Goal: Transaction & Acquisition: Purchase product/service

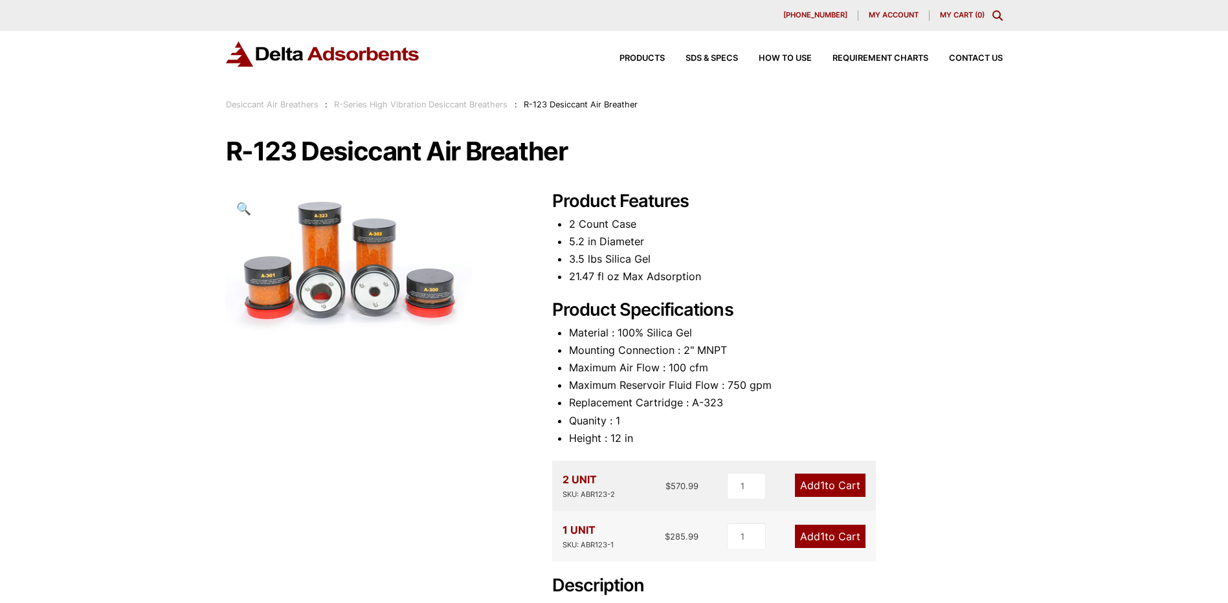
click at [304, 106] on link "Desiccant Air Breathers" at bounding box center [272, 105] width 93 height 10
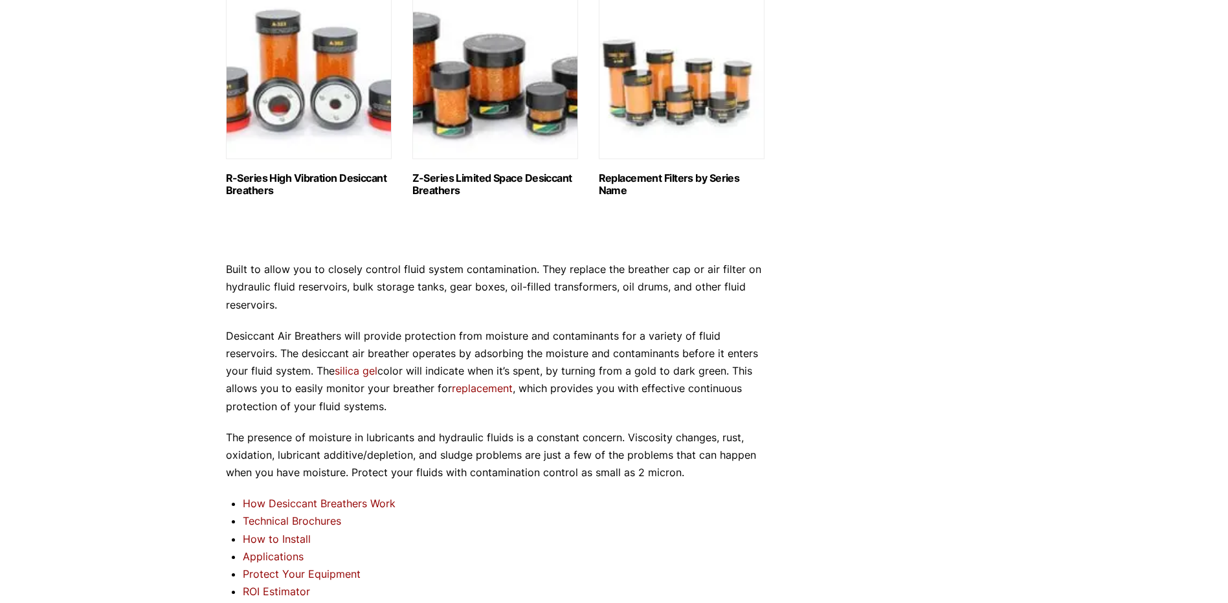
scroll to position [642, 0]
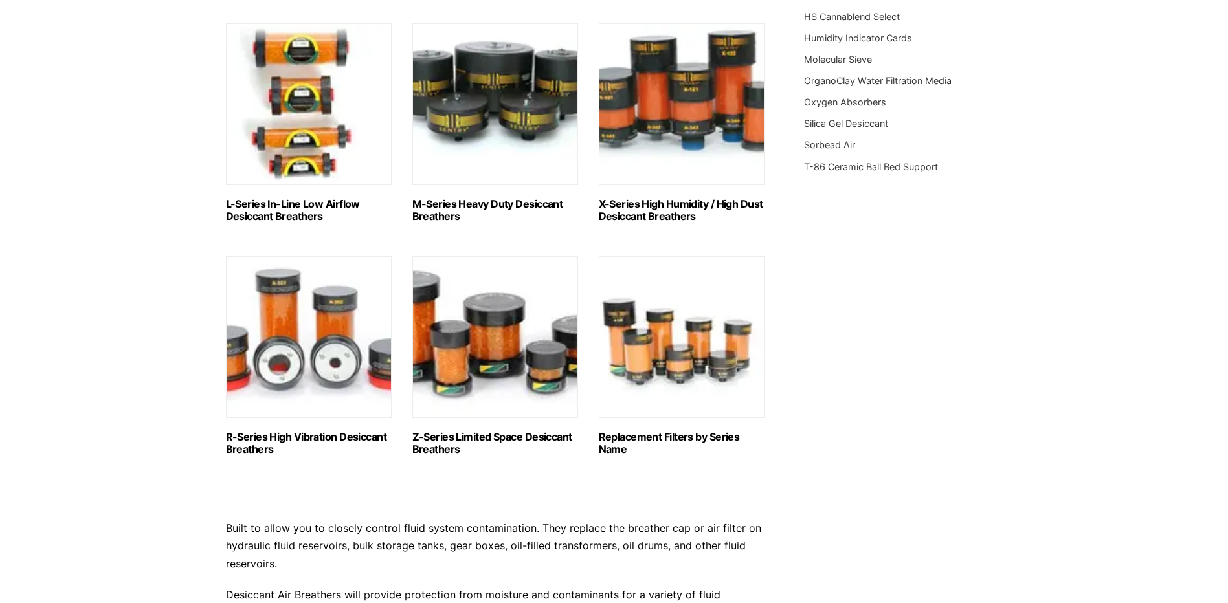
click at [304, 426] on link "R-Series High Vibration Desiccant Breathers (6)" at bounding box center [309, 355] width 166 height 199
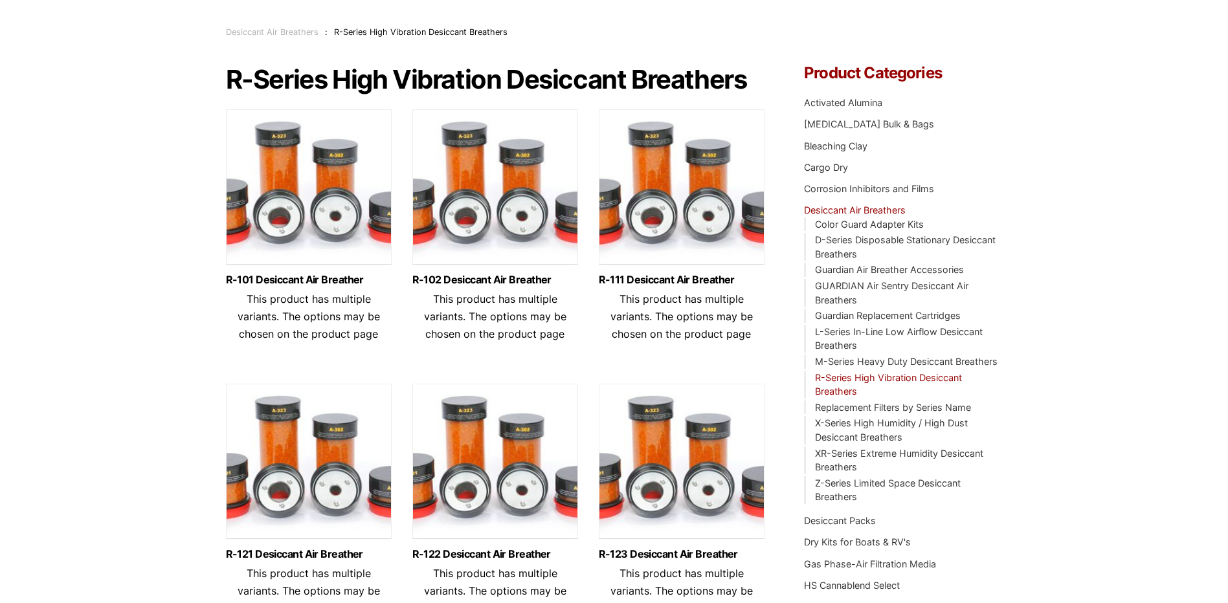
scroll to position [194, 0]
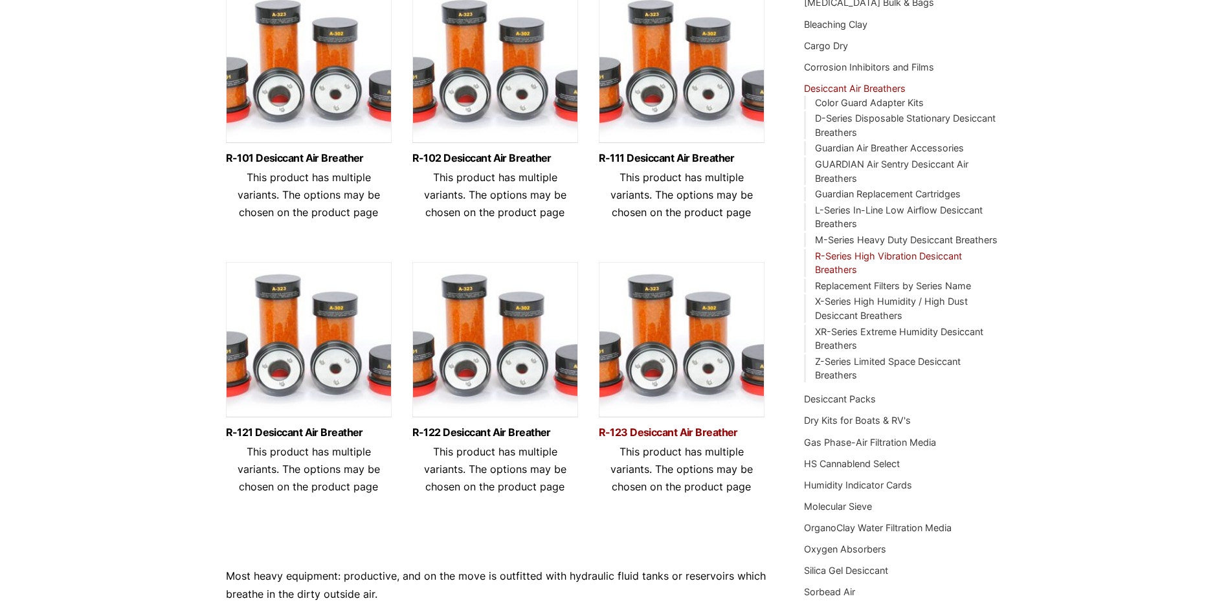
click at [678, 429] on link "R-123 Desiccant Air Breather" at bounding box center [682, 432] width 166 height 11
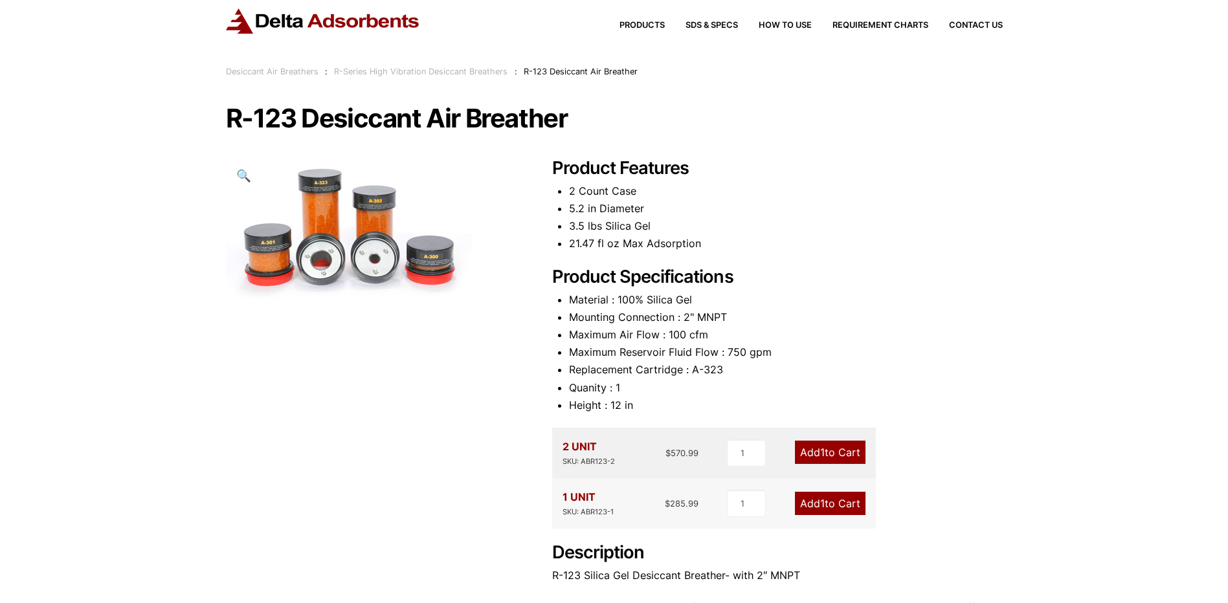
scroll to position [65, 0]
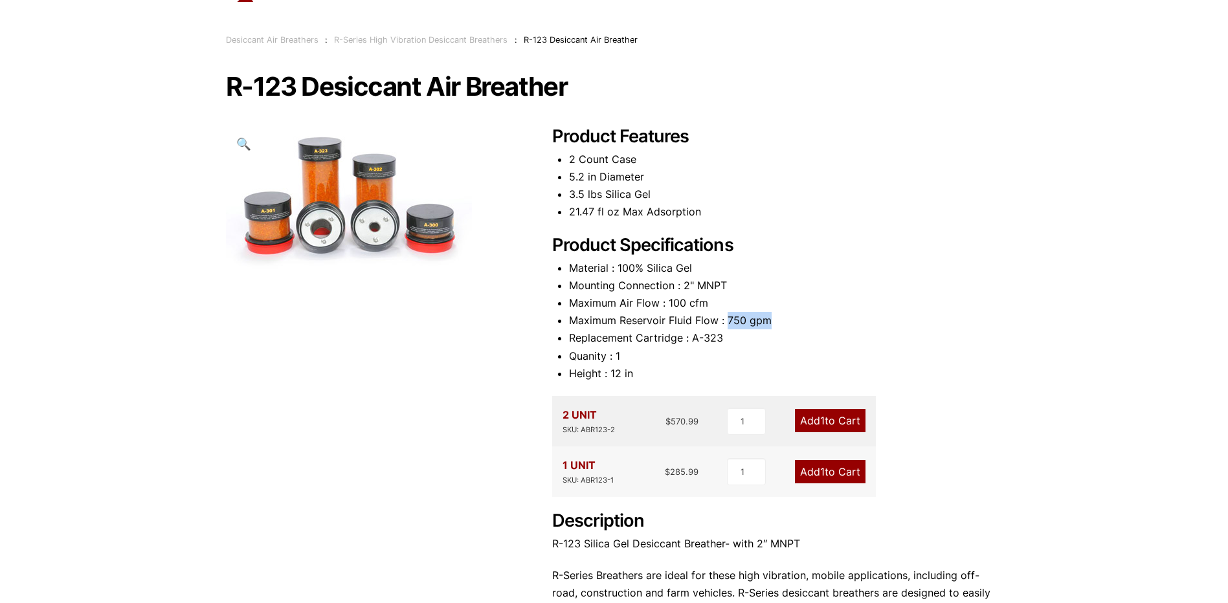
drag, startPoint x: 767, startPoint y: 322, endPoint x: 729, endPoint y: 322, distance: 37.6
click at [729, 322] on li "Maximum Reservoir Fluid Flow : 750 gpm" at bounding box center [786, 320] width 434 height 17
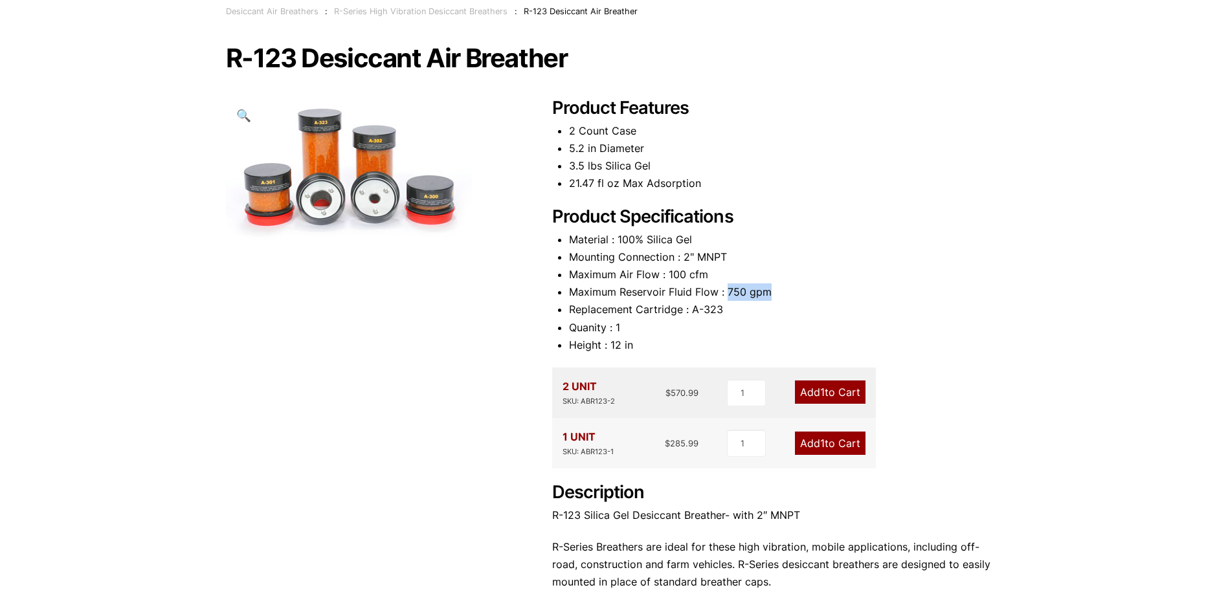
scroll to position [92, 0]
